Goal: Task Accomplishment & Management: Manage account settings

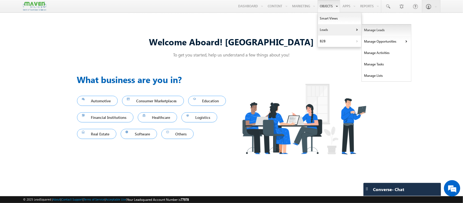
click at [362, 29] on link "Manage Leads" at bounding box center [387, 29] width 50 height 11
click at [370, 31] on link "Manage Leads" at bounding box center [387, 29] width 50 height 11
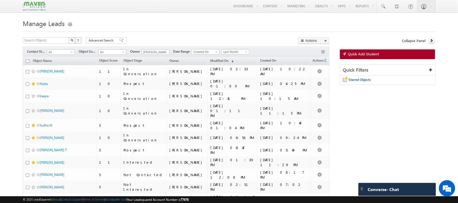
click at [243, 50] on span "Last Month" at bounding box center [235, 51] width 26 height 5
click at [238, 55] on ul "All Time Custom Yesterday Today Last Week This Week Last Month This Month Last …" at bounding box center [237, 80] width 28 height 50
click at [233, 58] on link "All Time" at bounding box center [236, 58] width 27 height 5
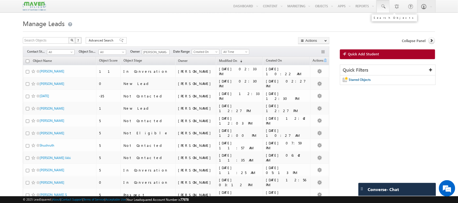
click at [382, 5] on span at bounding box center [382, 6] width 5 height 5
paste input "sampathsai735@gmail.com"
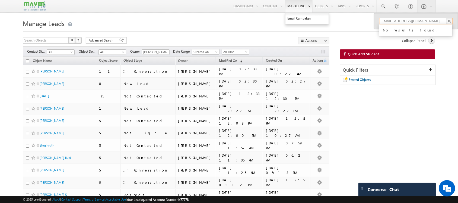
type input "sampathsai735@gmail.com"
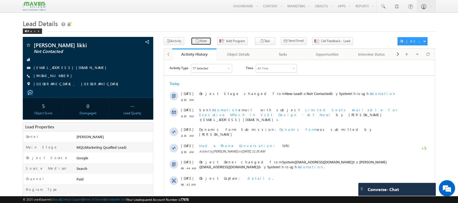
click at [200, 43] on button "Note" at bounding box center [201, 41] width 20 height 8
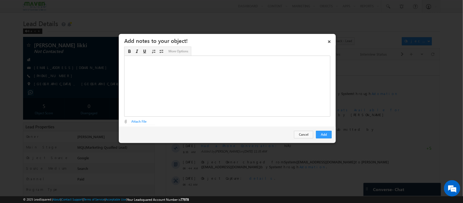
click at [253, 74] on div "Rich Text Editor, Description-inline-editor-div" at bounding box center [227, 86] width 206 height 61
click at [184, 59] on div "Mtech passout -DRDO - 20 ​" at bounding box center [227, 86] width 206 height 61
click at [331, 40] on link "×" at bounding box center [329, 40] width 9 height 9
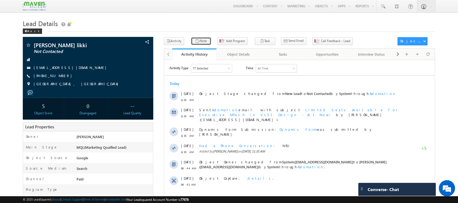
click at [196, 41] on icon "button" at bounding box center [197, 41] width 4 height 5
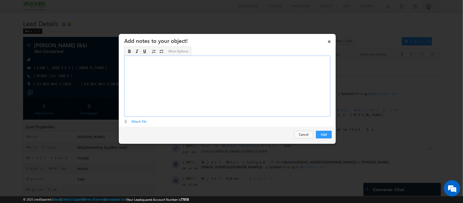
click at [269, 84] on div "Rich Text Editor, Description-inline-editor-div" at bounding box center [227, 86] width 206 height 61
click at [128, 77] on div "DRDO Employee PSU Mtech - 2017 ​4 years" at bounding box center [227, 86] width 206 height 61
click at [128, 75] on div "DRDO Employee PSU Mtech - 2017 4 years" at bounding box center [227, 86] width 206 height 61
click at [165, 74] on div "DRDO Employee PSU Mtech - 2017 4 /5 years" at bounding box center [227, 86] width 206 height 61
click at [325, 134] on button "Add" at bounding box center [324, 135] width 16 height 8
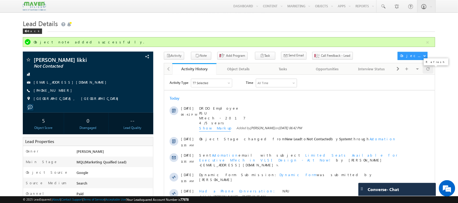
click at [428, 71] on span at bounding box center [428, 68] width 3 height 9
click at [429, 71] on span at bounding box center [428, 68] width 3 height 9
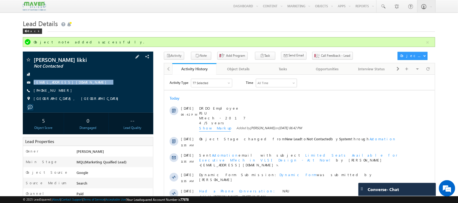
drag, startPoint x: 98, startPoint y: 81, endPoint x: 88, endPoint y: 87, distance: 11.4
click at [88, 87] on div "Sridhar reddy likki Not Contacted sridharreddy488@gmail.com +91-9848222604" at bounding box center [88, 80] width 125 height 47
copy div "sridharreddy488@gmail.com"
click at [321, 58] on span "Call Feedback - Lead" at bounding box center [335, 55] width 29 height 5
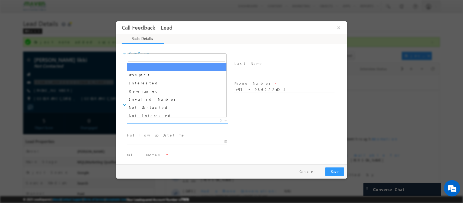
click at [176, 119] on span "X" at bounding box center [177, 120] width 101 height 5
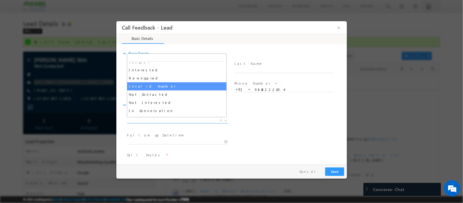
scroll to position [14, 0]
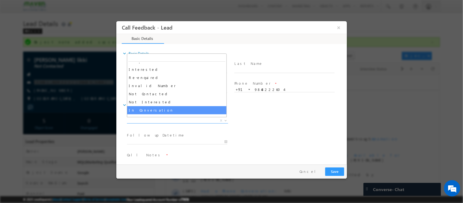
select select "In Conversation"
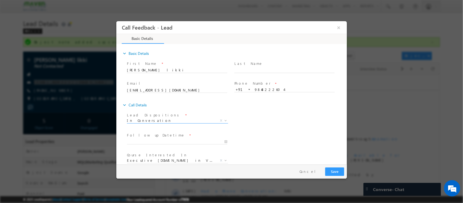
scroll to position [29, 0]
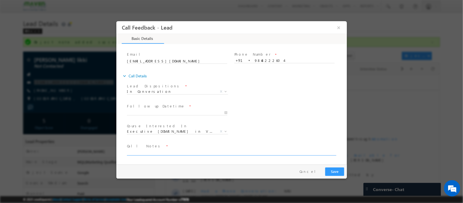
click at [182, 150] on textarea at bounding box center [231, 152] width 209 height 6
click at [208, 154] on textarea "eligible / will check details / DRDO employee / Hyderabad / pitched IIT - SOC" at bounding box center [231, 152] width 209 height 6
type textarea "eligible / will check details / DRDO employee / Hyderabad / pitched IIT - SOC"
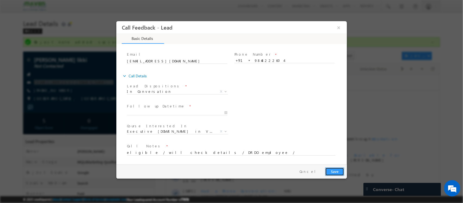
click at [339, 174] on button "Save" at bounding box center [334, 171] width 19 height 8
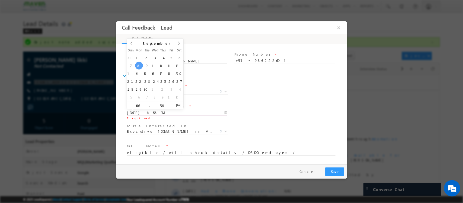
click at [190, 111] on input "08/09/2025 6:56 PM" at bounding box center [177, 112] width 100 height 5
type input "12/09/2025 6:56 PM"
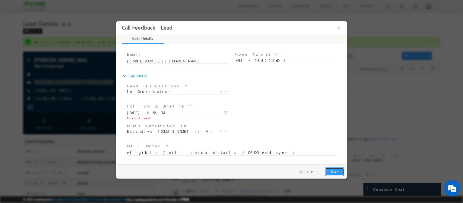
click at [341, 175] on button "Save" at bounding box center [334, 171] width 19 height 8
